Goal: Find specific page/section: Find specific page/section

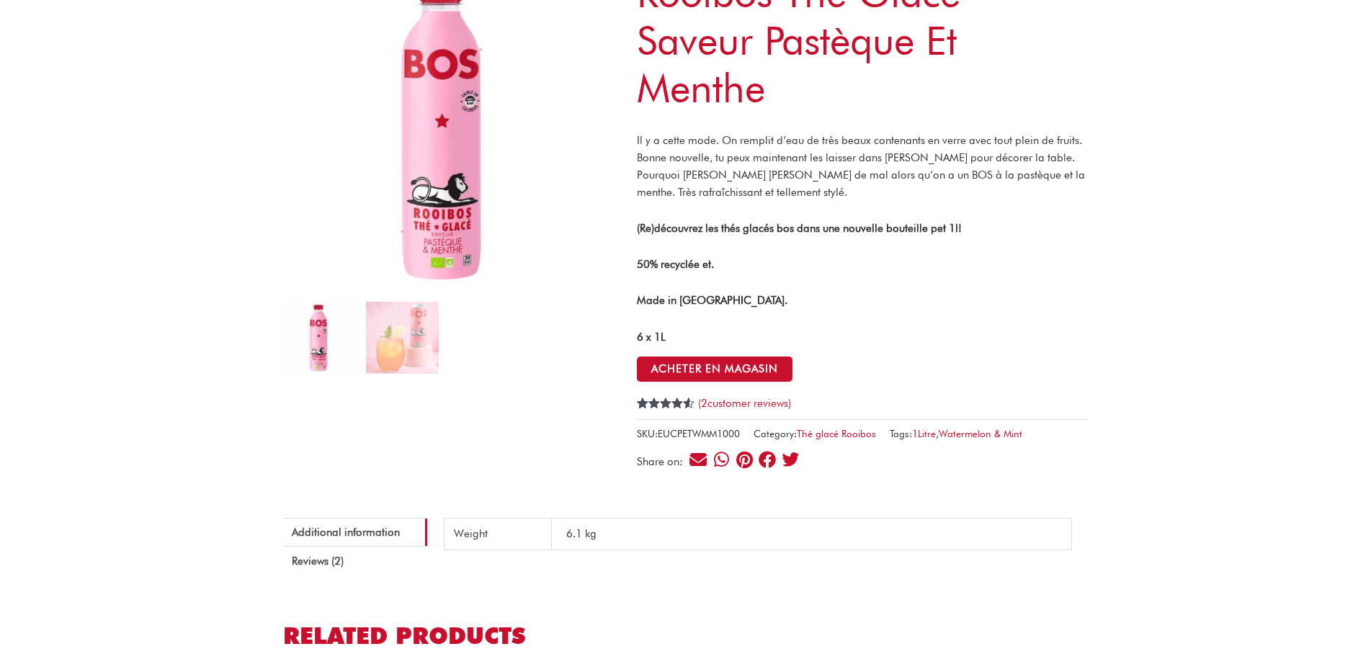
scroll to position [173, 0]
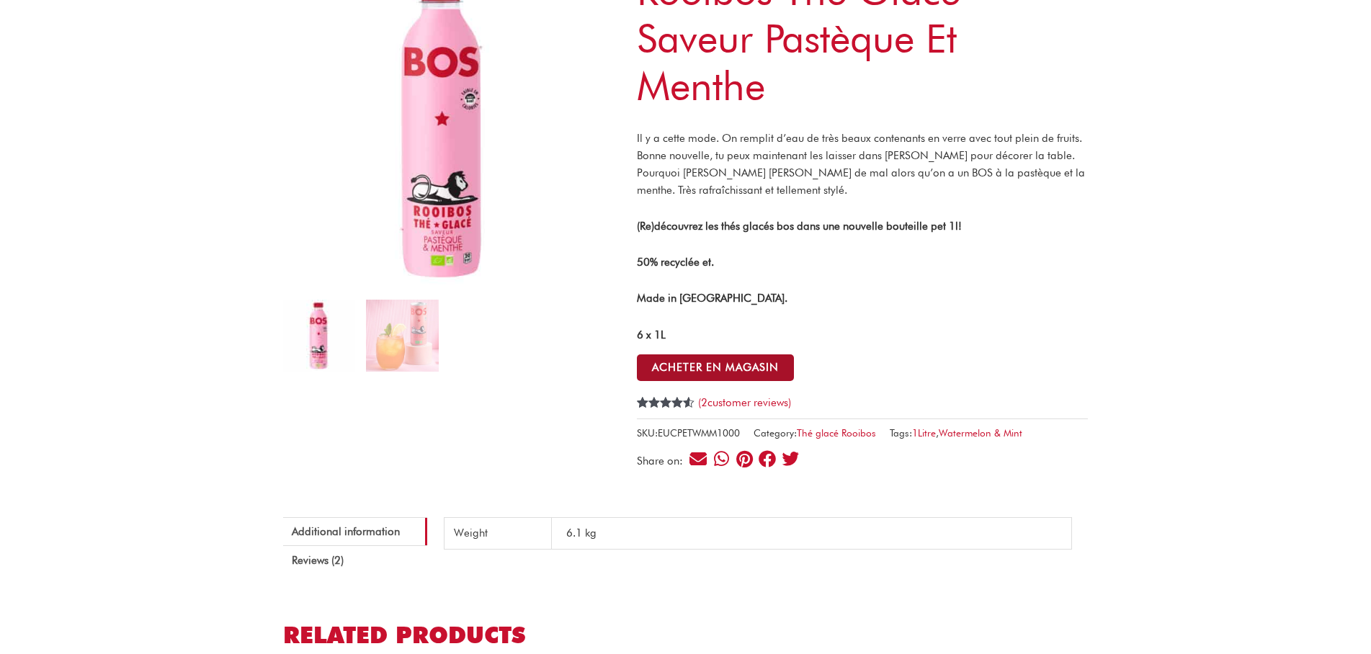
click at [732, 367] on button "ACHETER EN MAGASIN" at bounding box center [715, 367] width 157 height 27
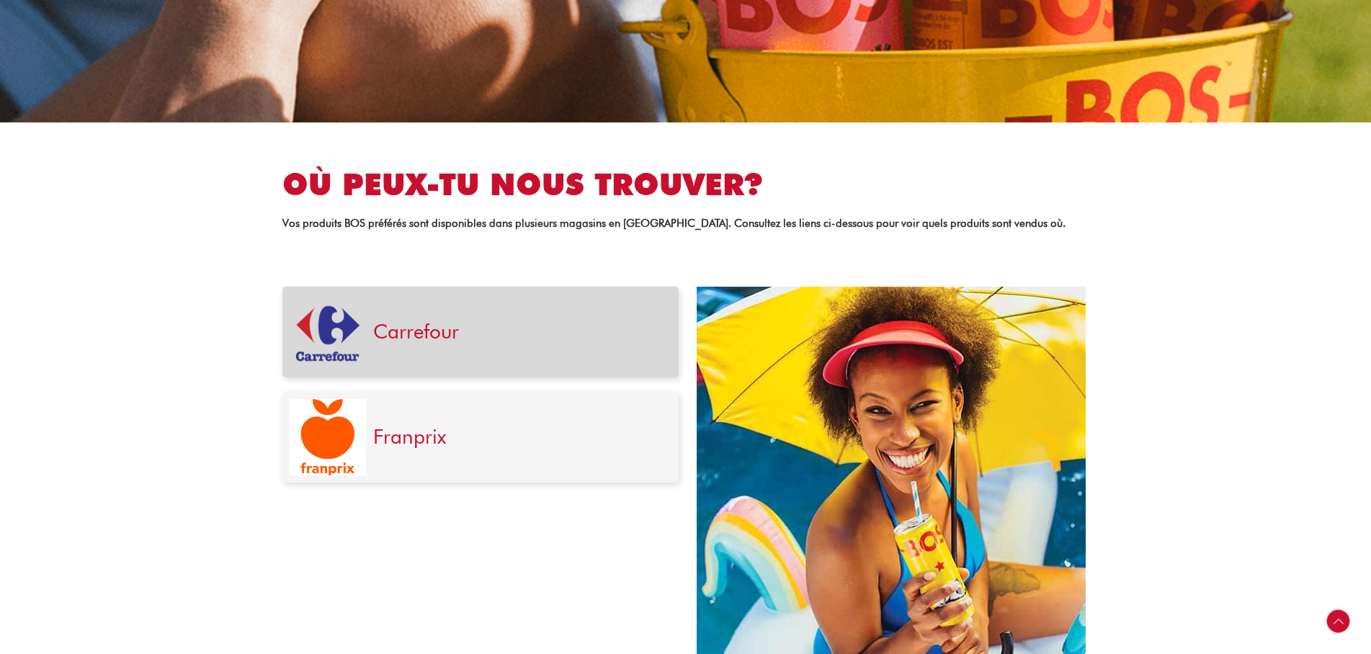
scroll to position [346, 0]
click at [410, 331] on link "Carrefour" at bounding box center [416, 331] width 86 height 24
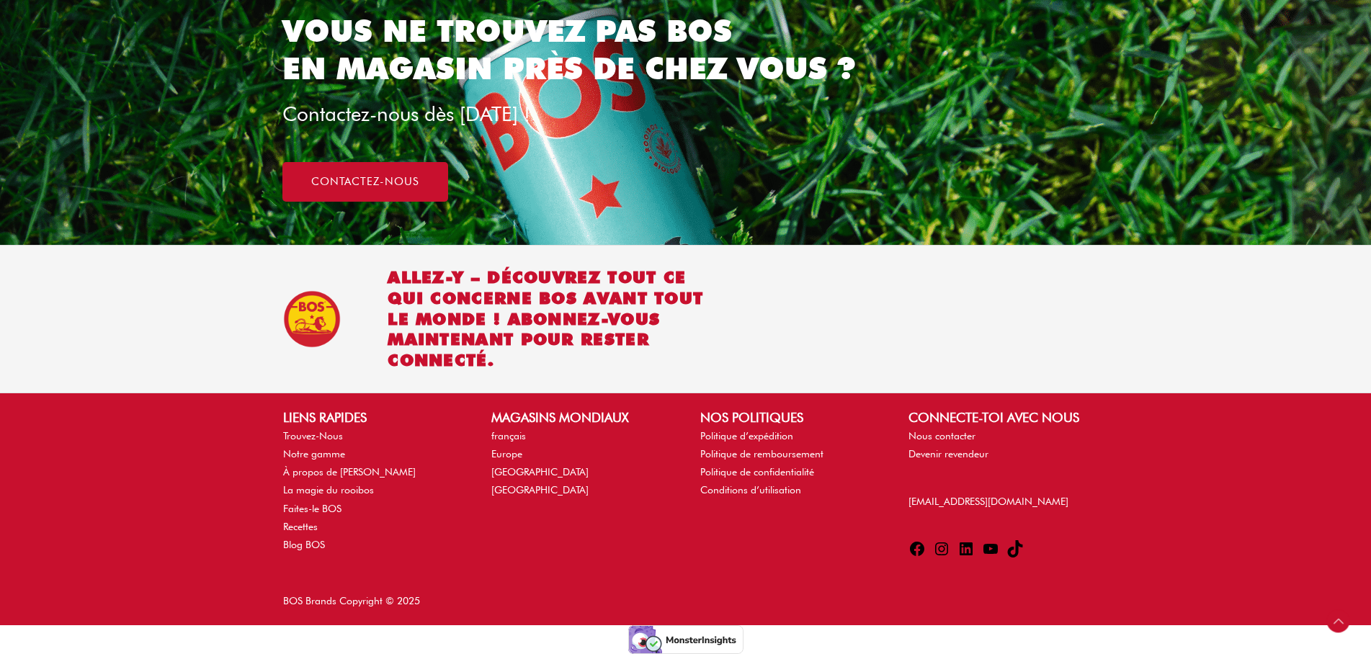
scroll to position [1123, 0]
click at [340, 430] on link "Trouvez-Nous" at bounding box center [313, 436] width 60 height 12
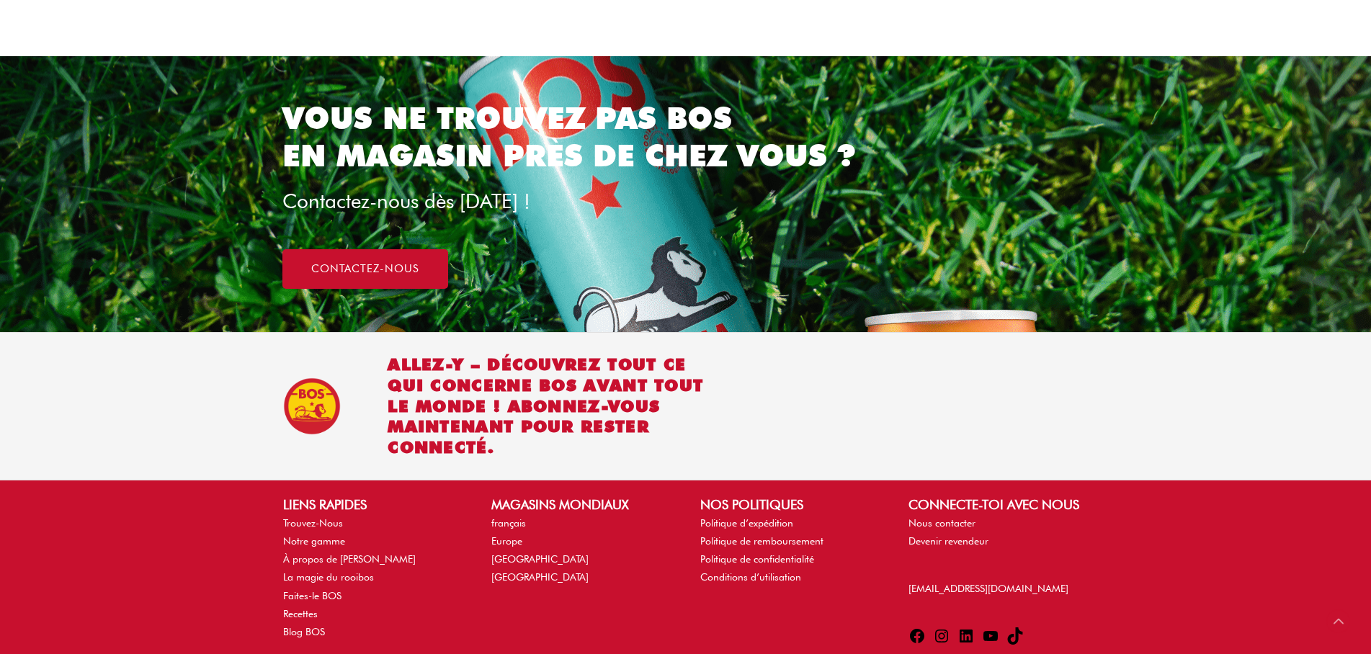
scroll to position [1037, 0]
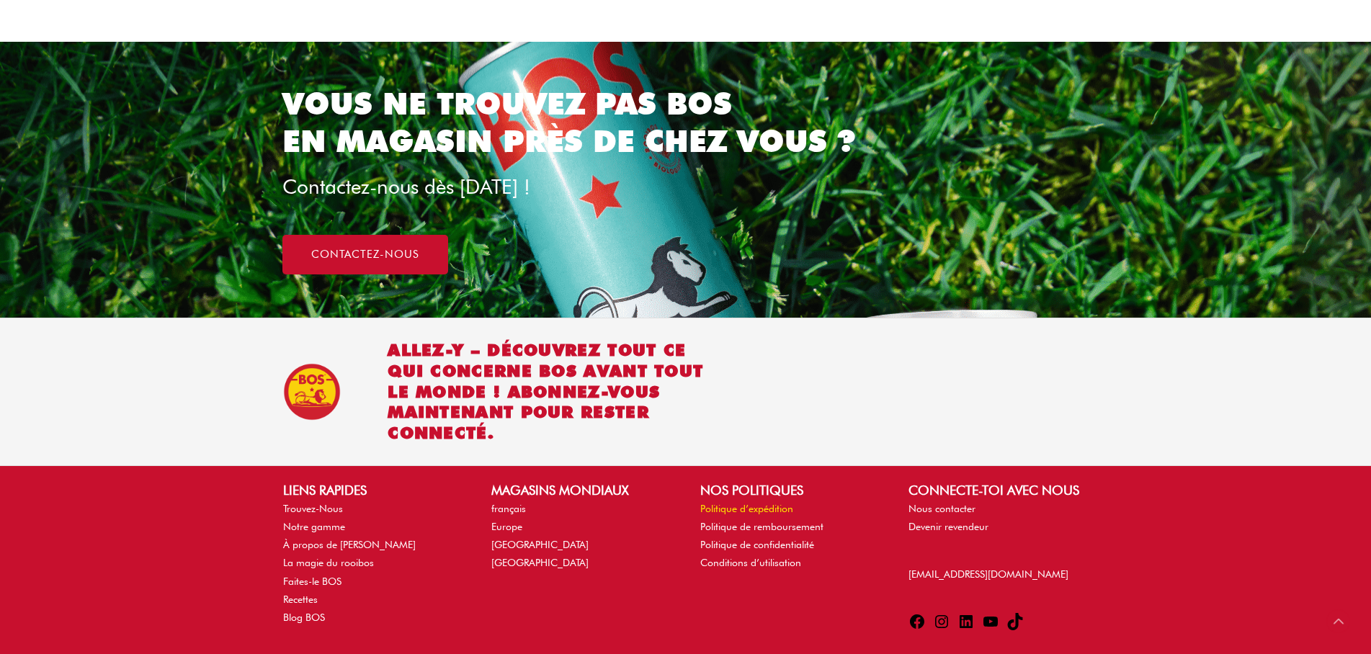
click at [793, 508] on link "Politique d’expédition" at bounding box center [746, 509] width 93 height 12
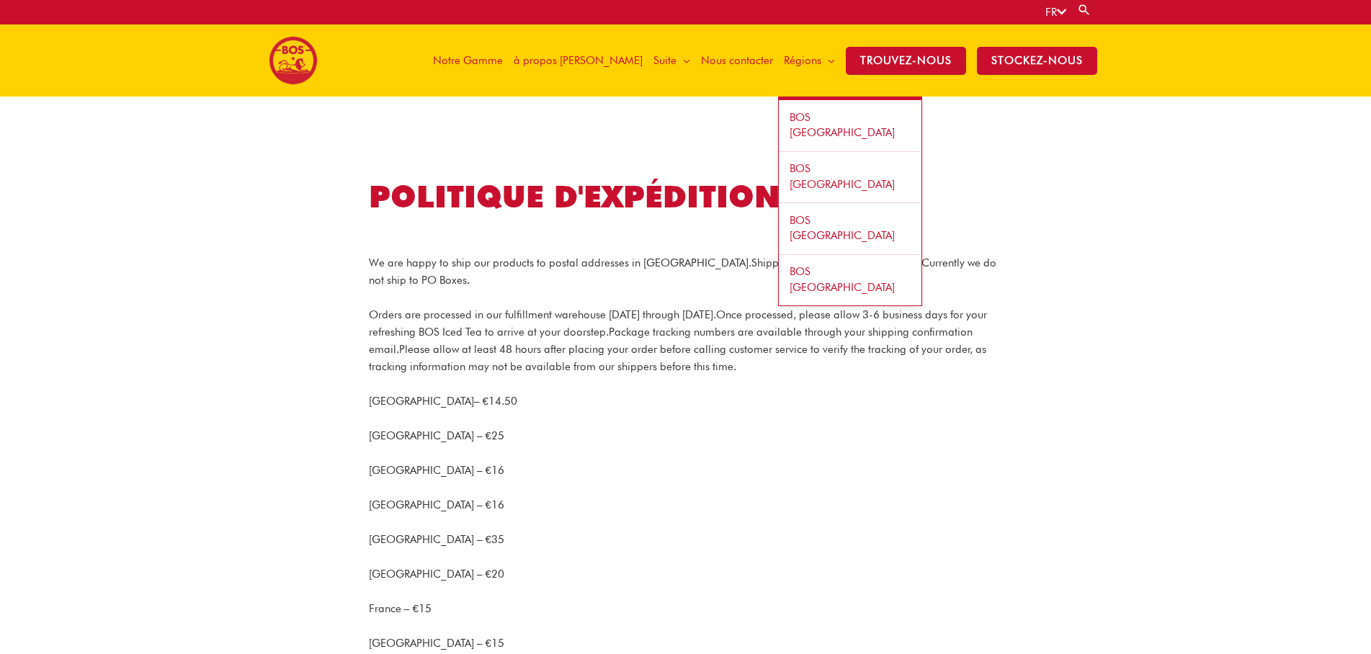
click at [807, 59] on span "Régions" at bounding box center [802, 60] width 37 height 43
click at [823, 116] on span "BOS [GEOGRAPHIC_DATA]" at bounding box center [841, 125] width 105 height 29
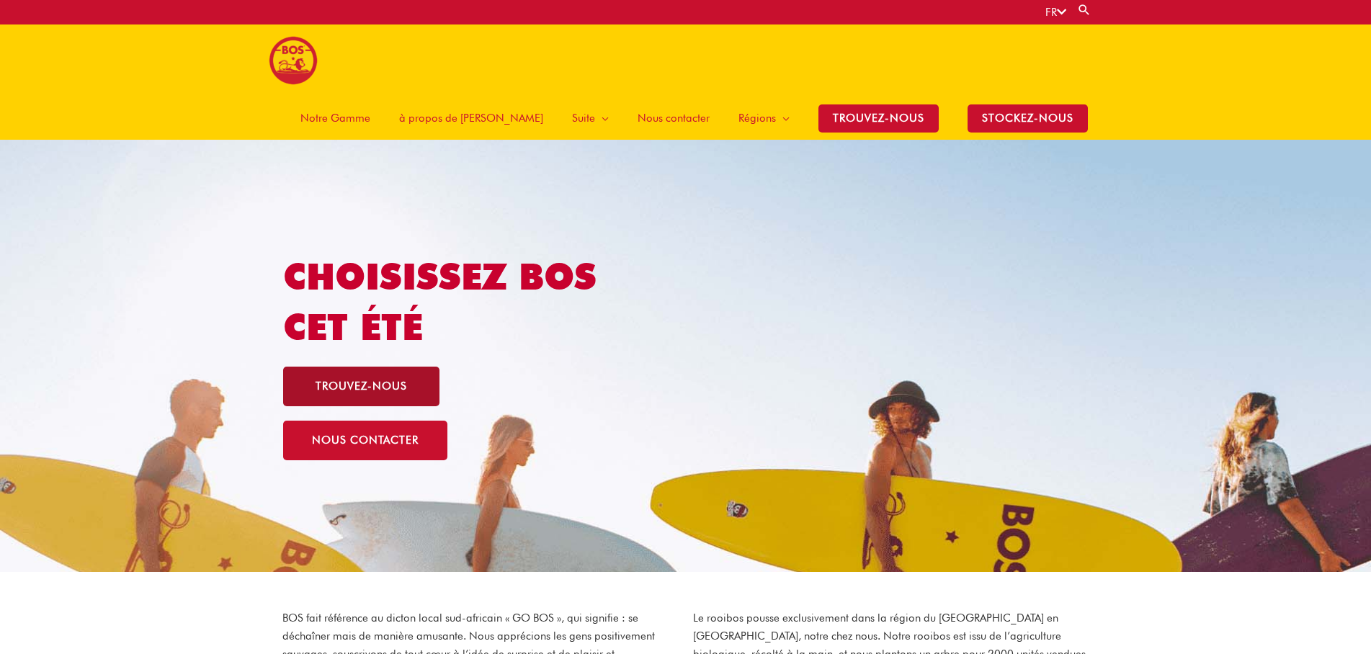
click at [393, 381] on span "trouvez-nous" at bounding box center [360, 386] width 91 height 11
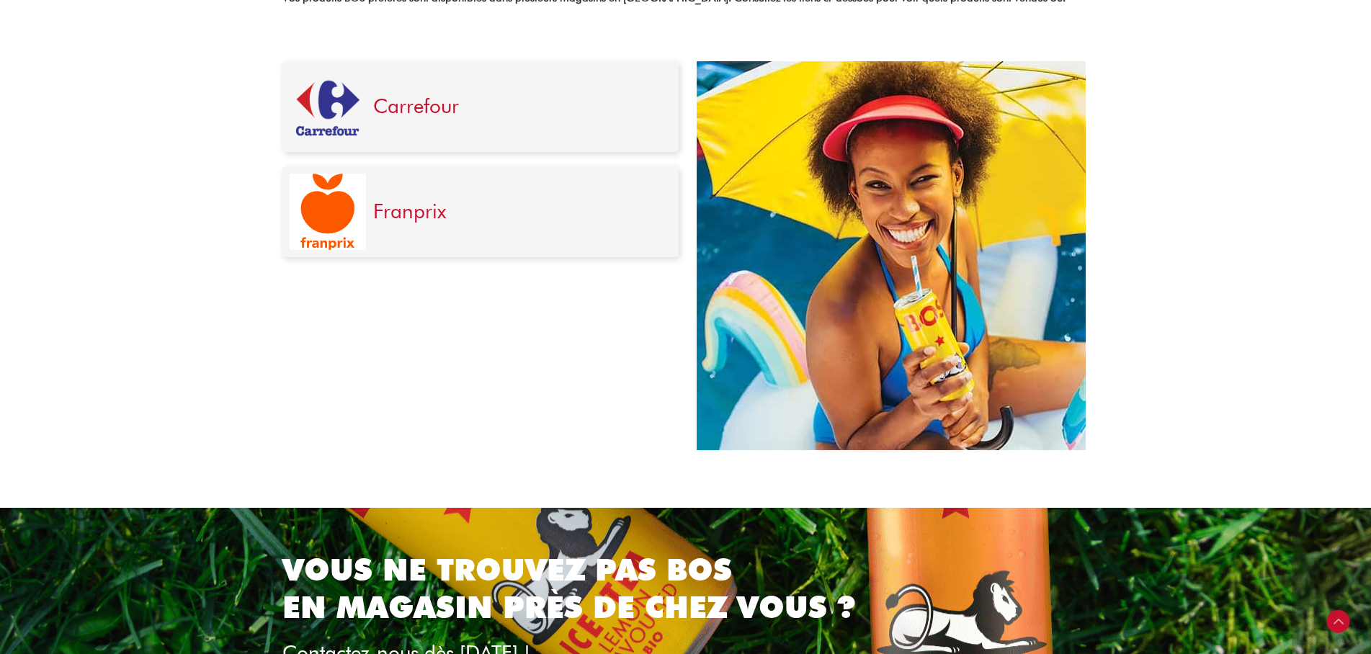
scroll to position [605, 0]
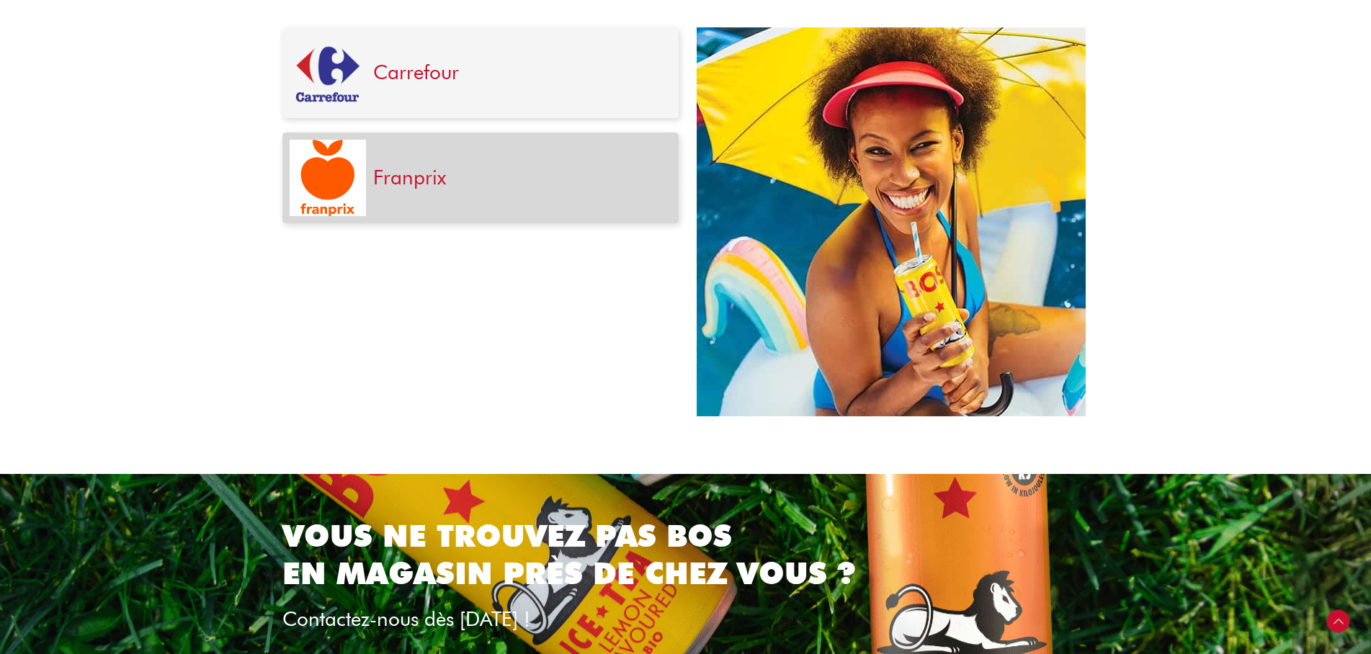
click at [418, 178] on link "Franprix" at bounding box center [409, 177] width 73 height 24
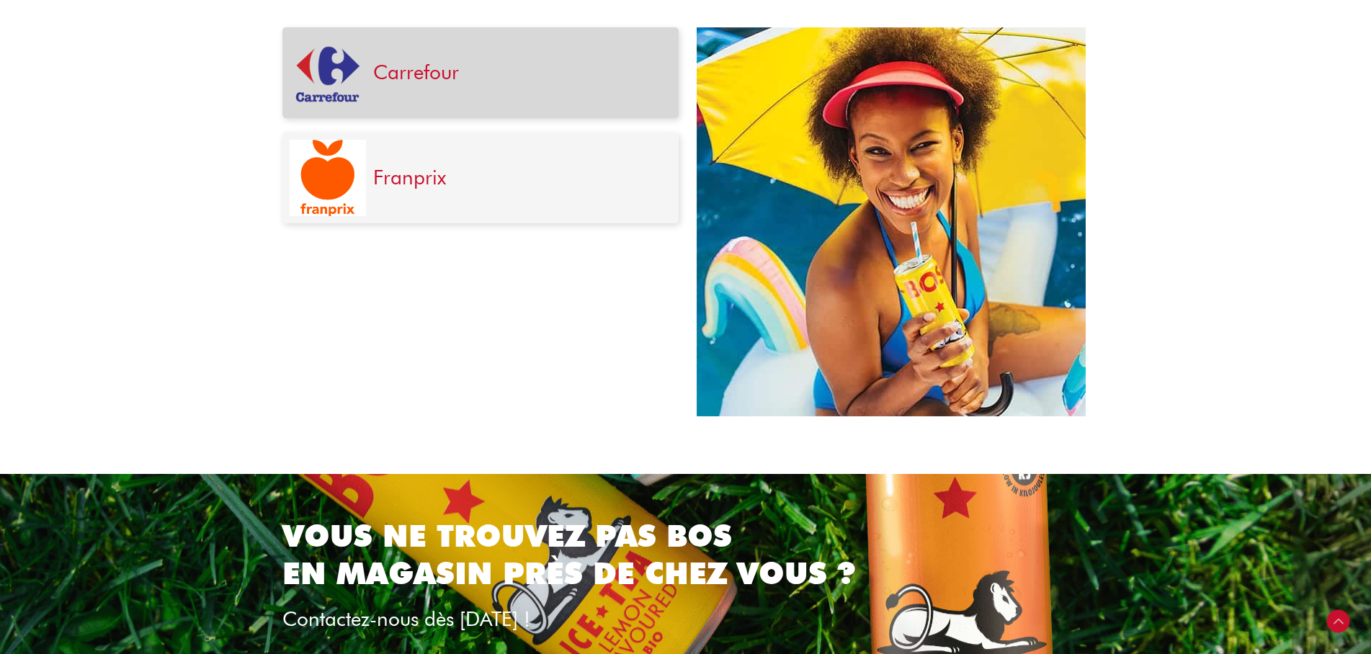
click at [407, 76] on link "Carrefour" at bounding box center [416, 72] width 86 height 24
